Goal: Task Accomplishment & Management: Manage account settings

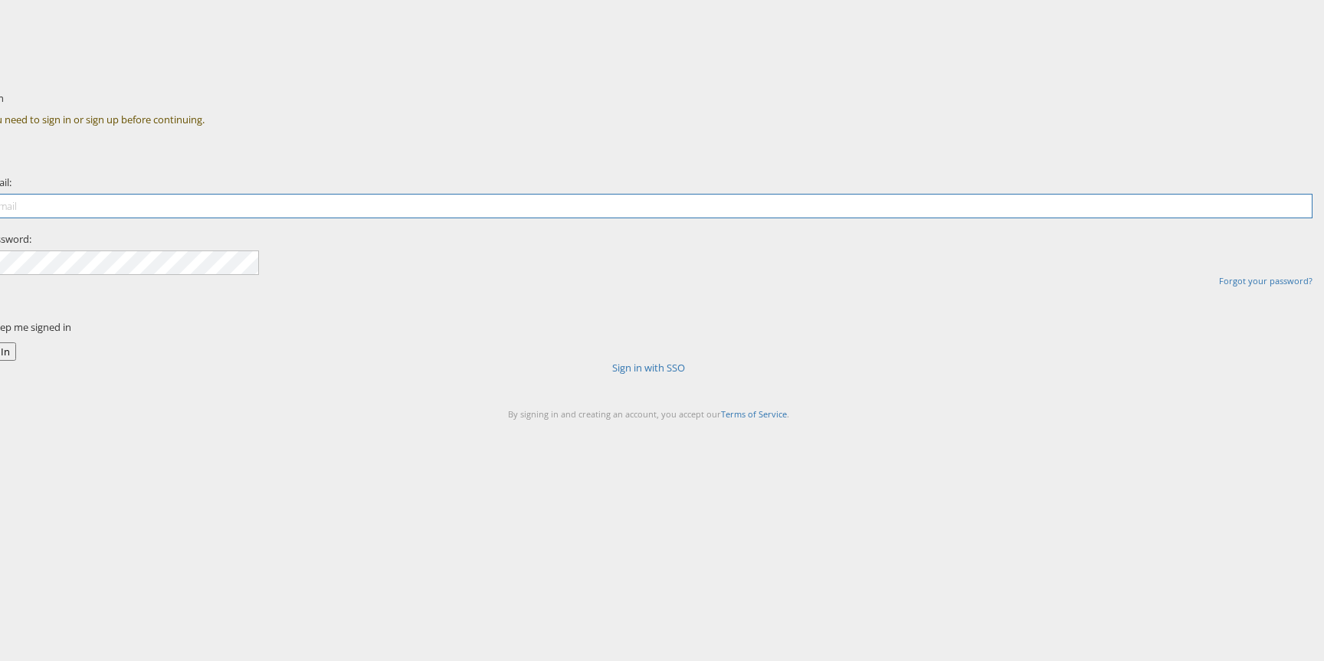
type input "chris.gallagher@kargo.com"
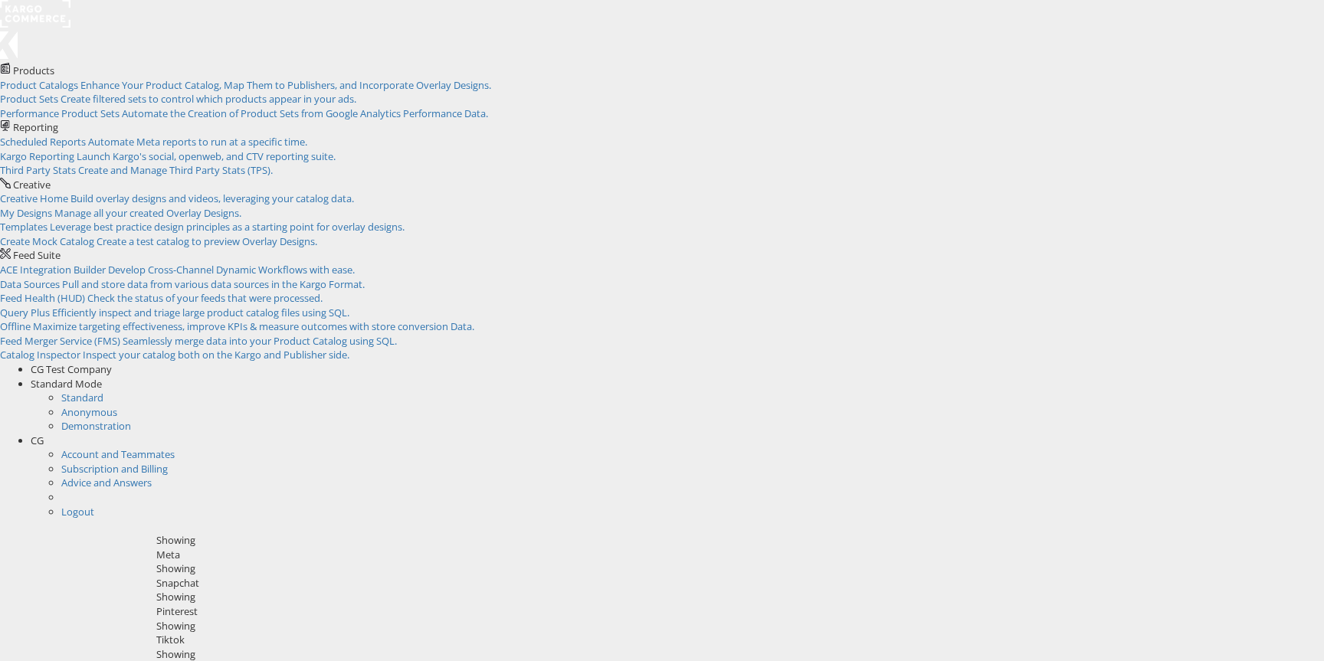
click at [1289, 434] on div "CG" at bounding box center [677, 441] width 1293 height 15
click at [1289, 391] on div "CG" at bounding box center [677, 398] width 1293 height 15
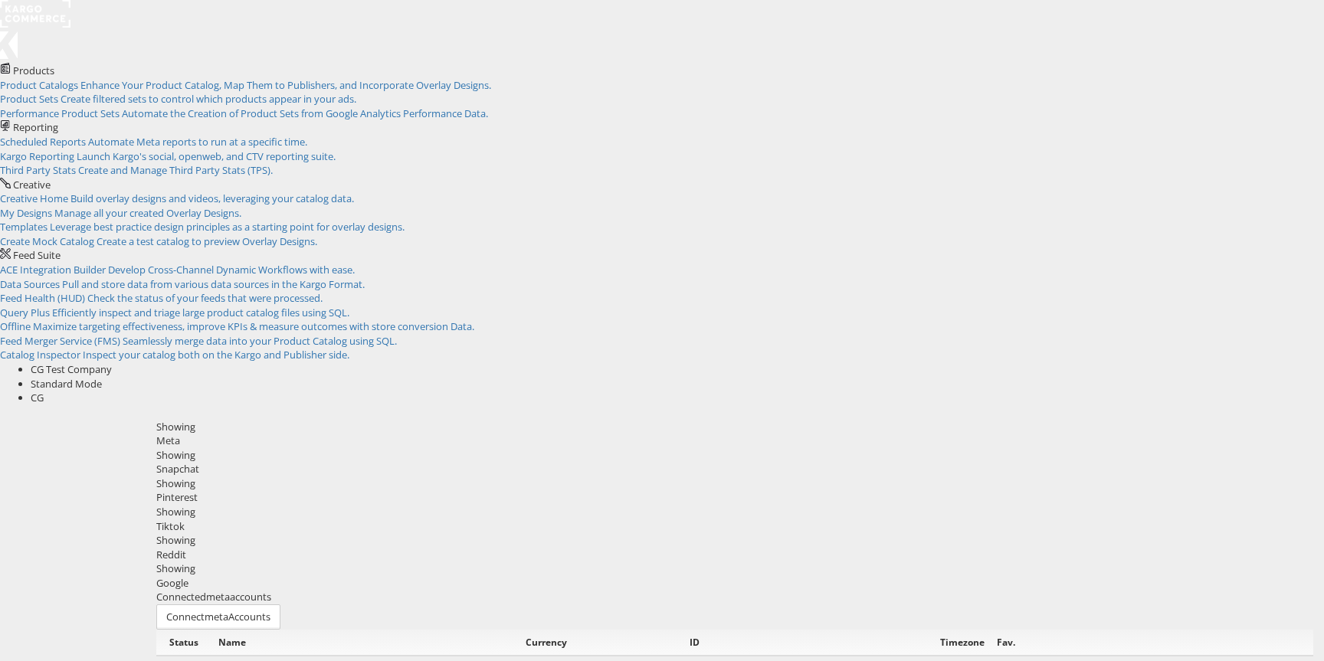
click at [374, 462] on div "Snapchat" at bounding box center [734, 469] width 1157 height 15
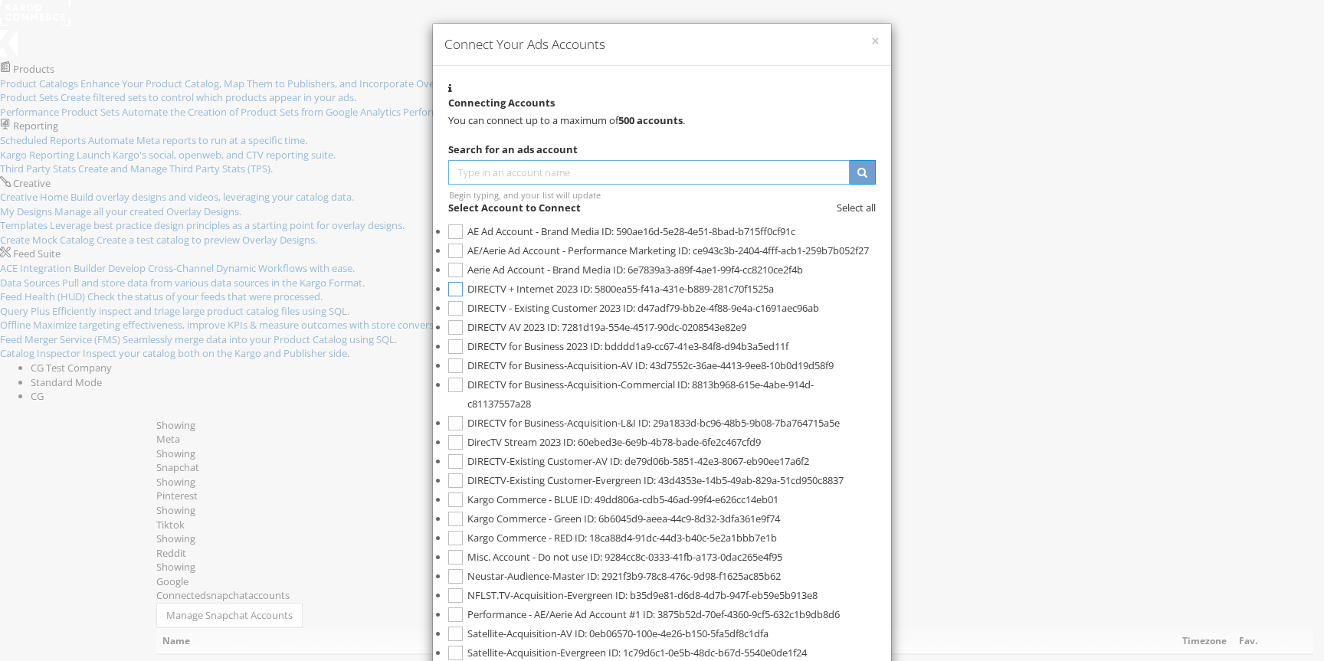
scroll to position [11, 0]
click at [762, 296] on span "ID: 5800ea55-f41a-431e-b889-281c70f1525a" at bounding box center [677, 289] width 194 height 14
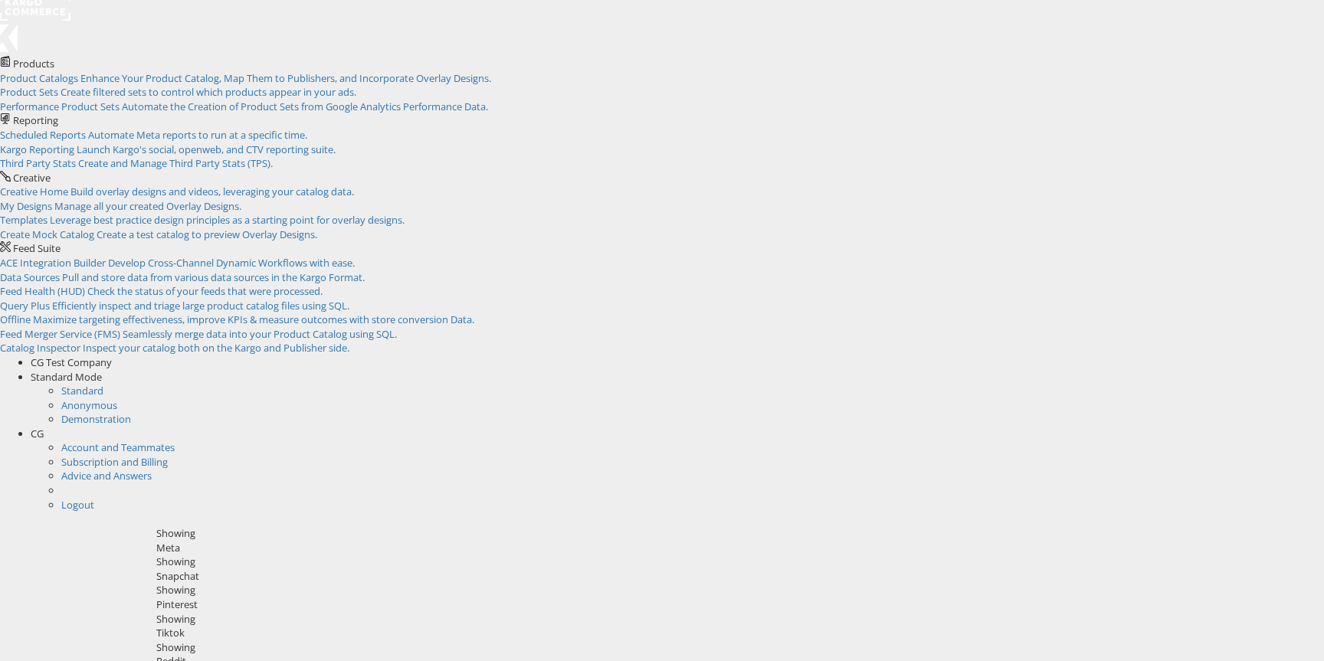
scroll to position [11, 0]
